Goal: Browse casually: Explore the website without a specific task or goal

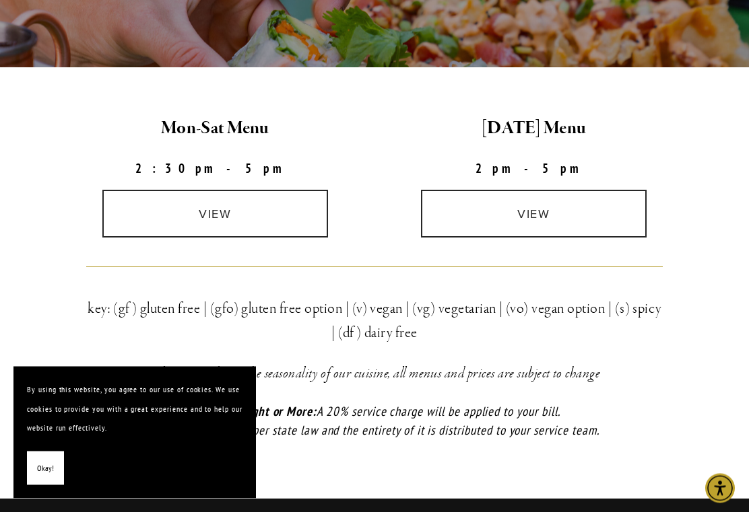
scroll to position [352, 0]
click at [222, 211] on link "view" at bounding box center [215, 214] width 226 height 48
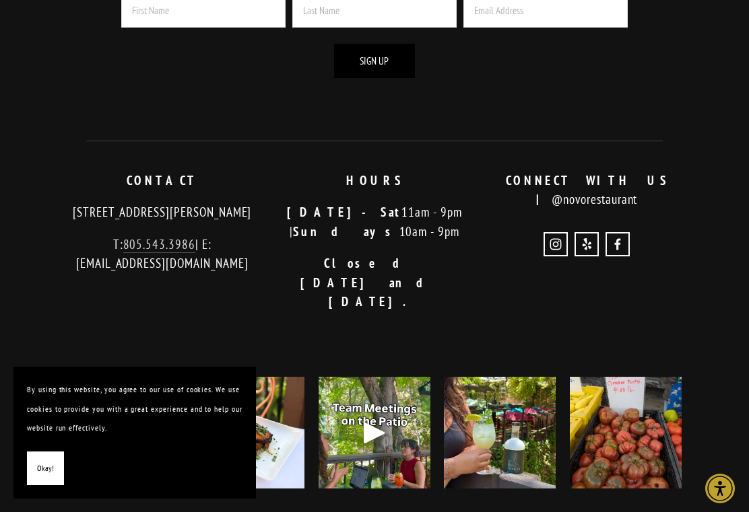
scroll to position [1189, 0]
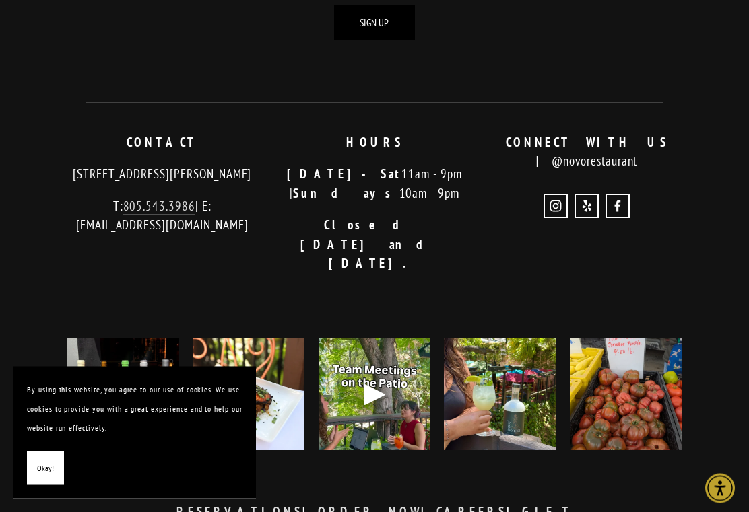
click at [386, 379] on div "Play" at bounding box center [374, 395] width 32 height 32
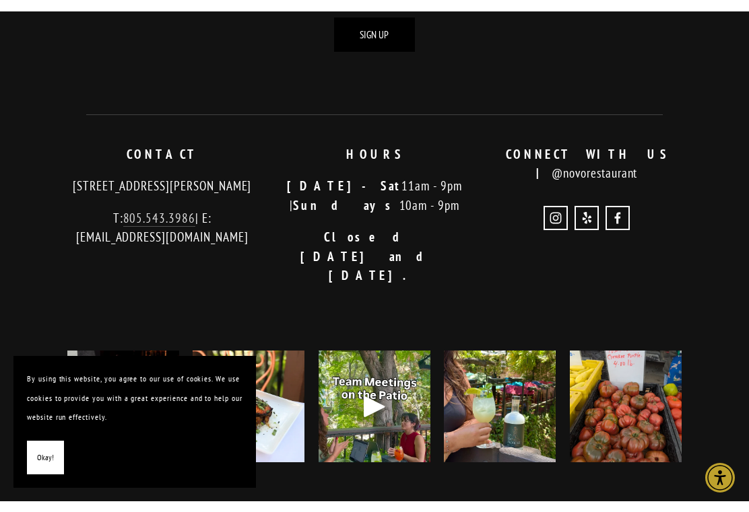
scroll to position [1211, 0]
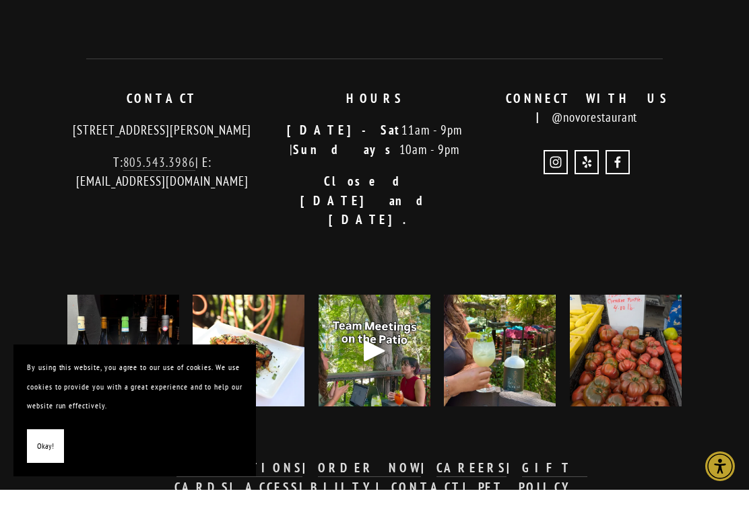
click at [640, 299] on img at bounding box center [626, 373] width 112 height 148
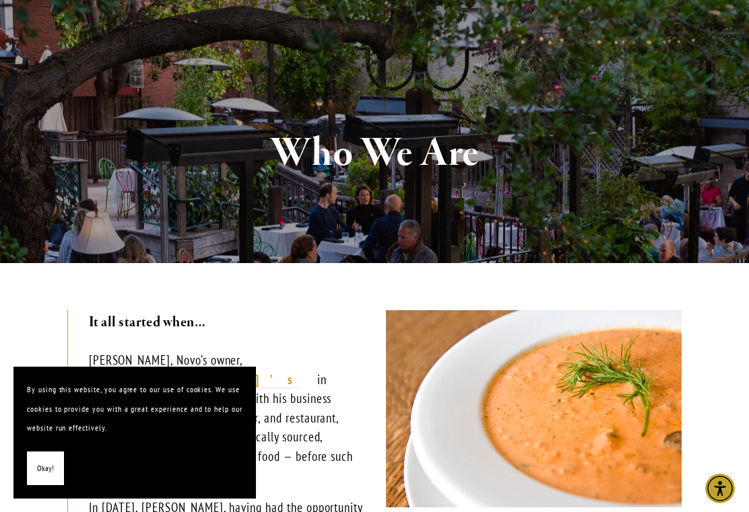
scroll to position [0, 0]
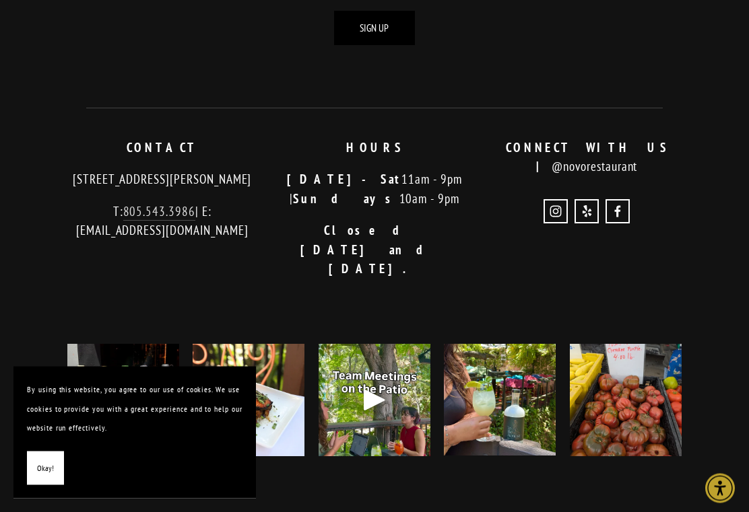
scroll to position [4094, 0]
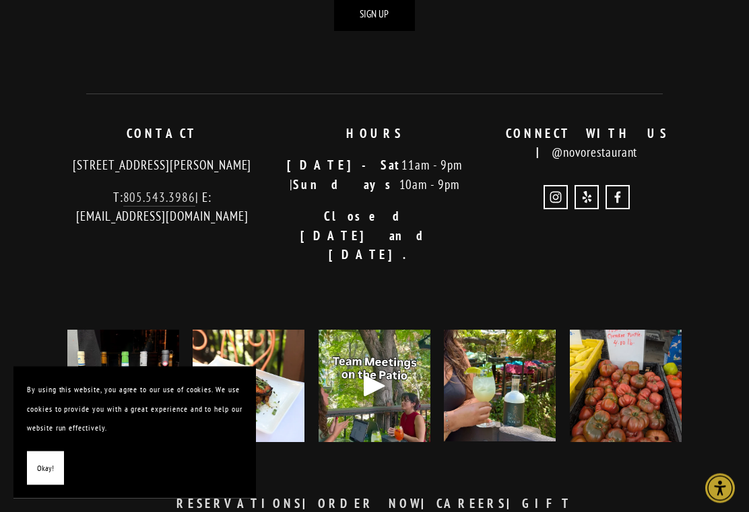
click at [1, 223] on div "Subscribe Receive recipes, stories, news from our crew, specials and more - str…" at bounding box center [374, 231] width 749 height 786
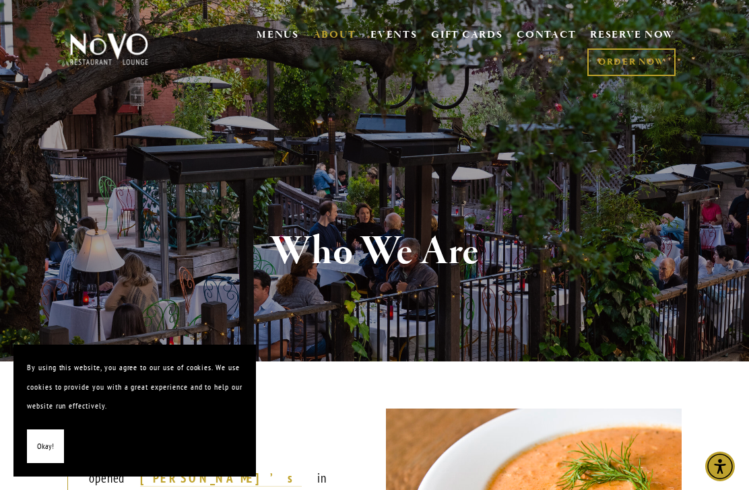
click at [469, 33] on link "GIFT CARDS" at bounding box center [466, 36] width 71 height 26
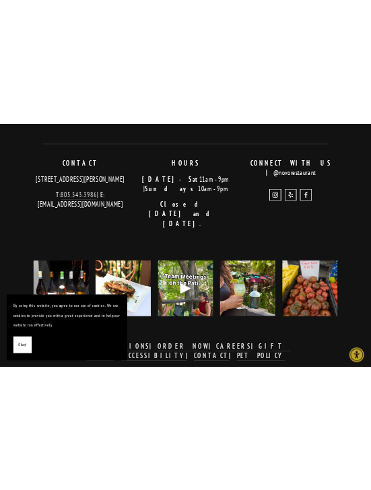
scroll to position [1580, 0]
